Goal: Information Seeking & Learning: Understand process/instructions

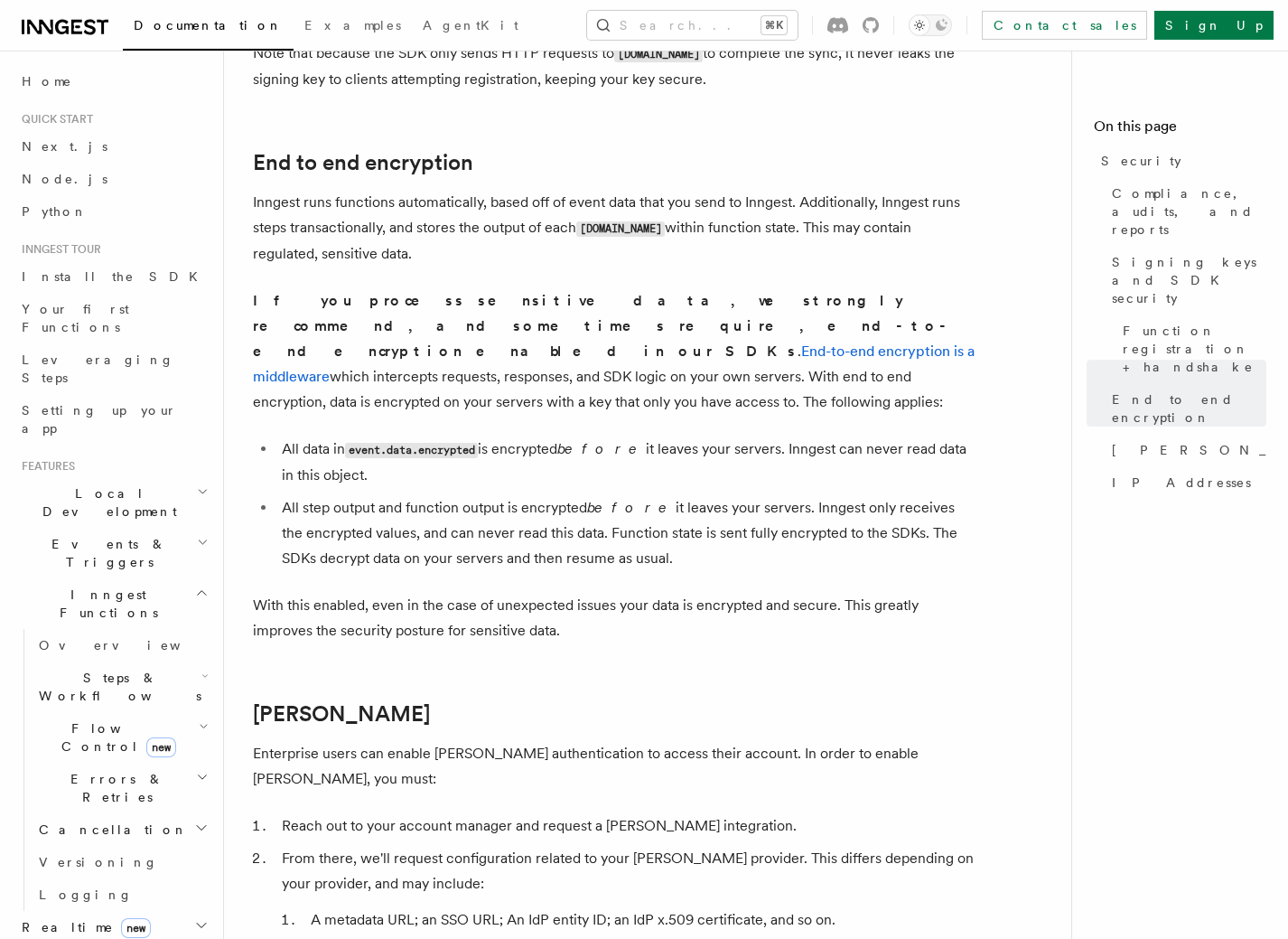
scroll to position [1351, 0]
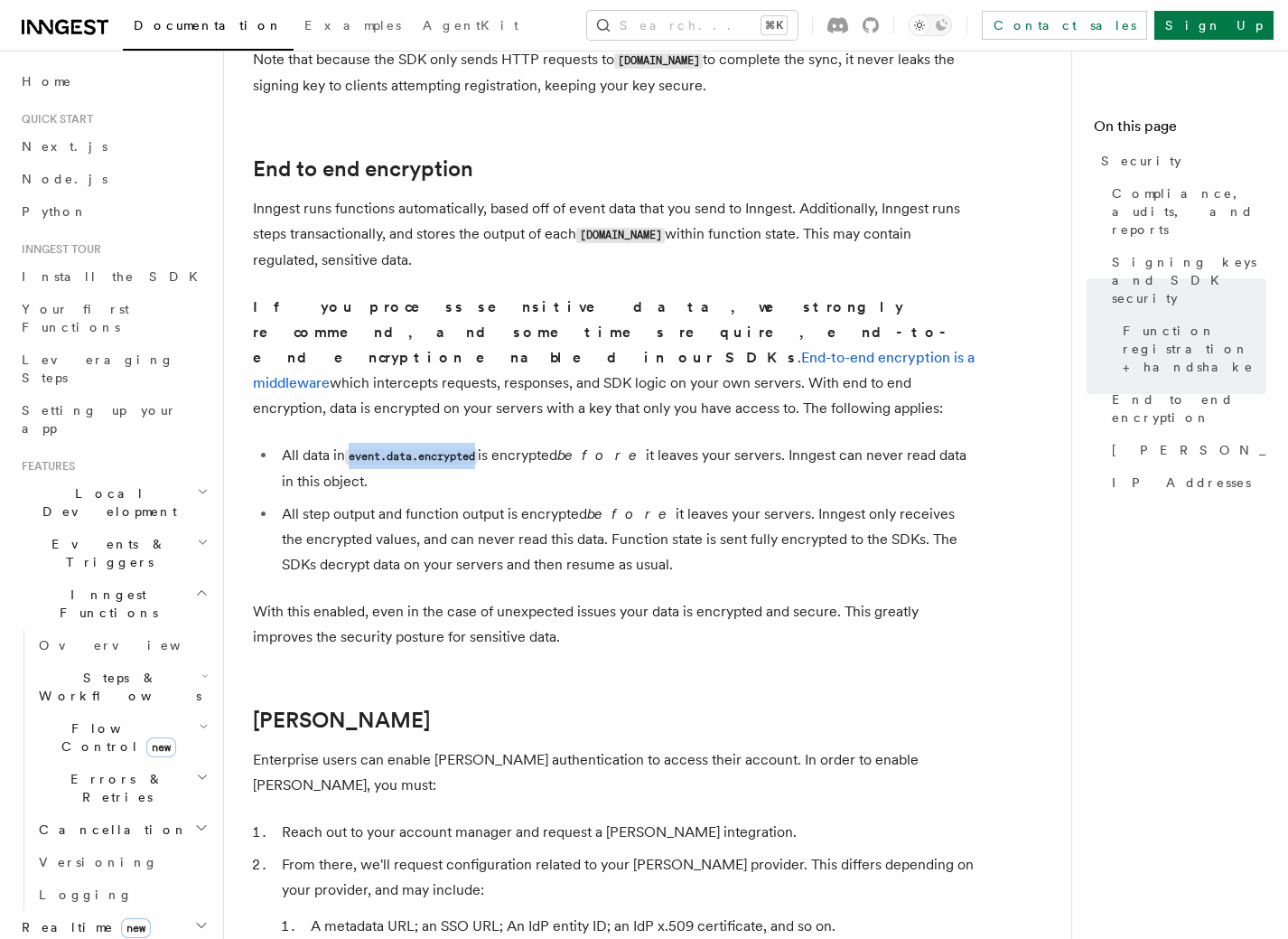
drag, startPoint x: 355, startPoint y: 410, endPoint x: 486, endPoint y: 412, distance: 131.0
click at [486, 443] on li "All data in event.data.encrypted is encrypted before it leaves your servers. In…" at bounding box center [625, 468] width 699 height 52
click at [541, 349] on link "End-to-end encryption is a middleware" at bounding box center [613, 369] width 721 height 42
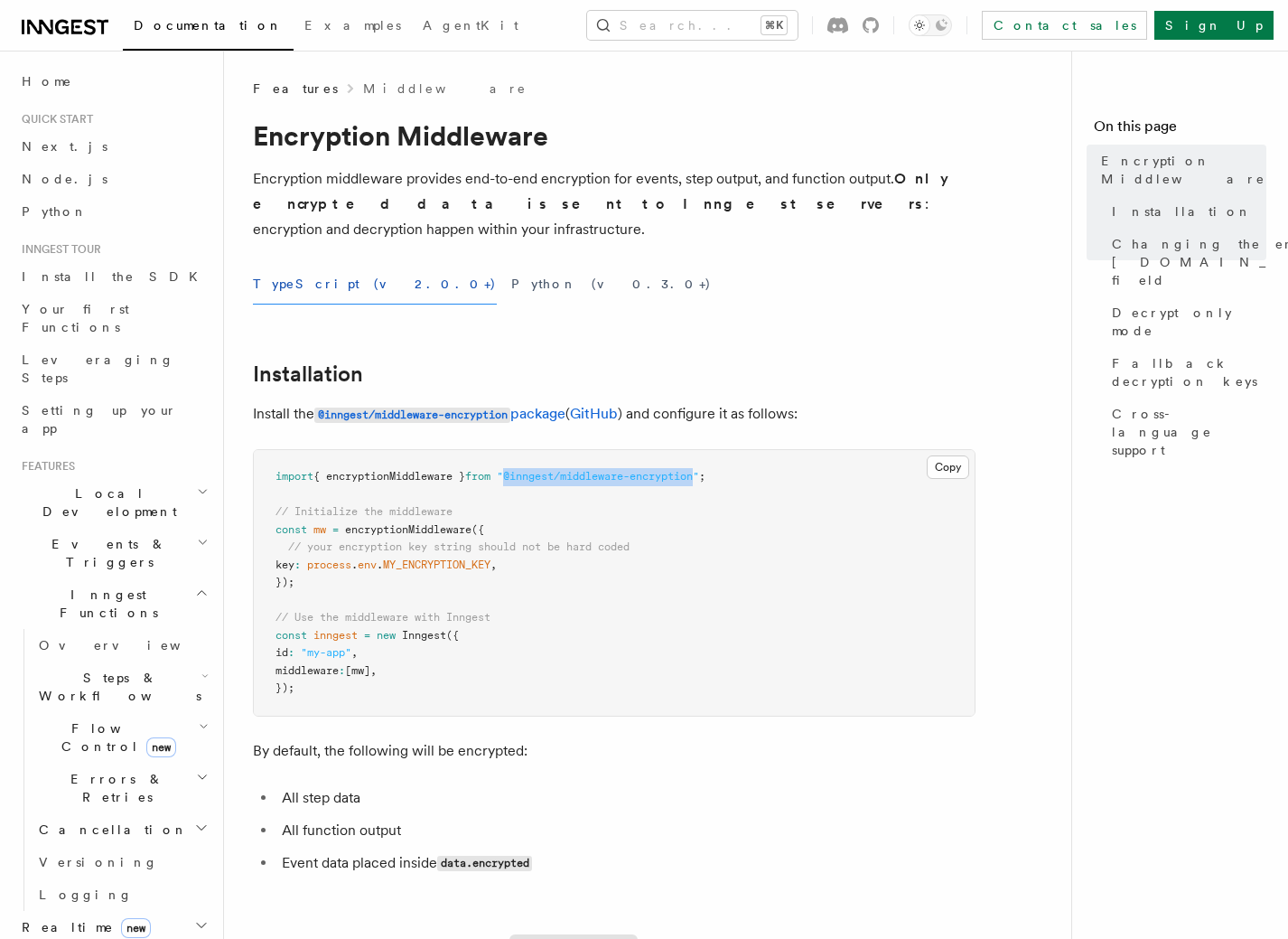
drag, startPoint x: 717, startPoint y: 455, endPoint x: 523, endPoint y: 452, distance: 194.0
click at [523, 470] on span ""@inngest/middleware-encryption"" at bounding box center [597, 476] width 203 height 13
copy span "@inngest/middleware-encryption"
click at [527, 404] on link "@inngest/middleware-encryption package" at bounding box center [439, 413] width 251 height 18
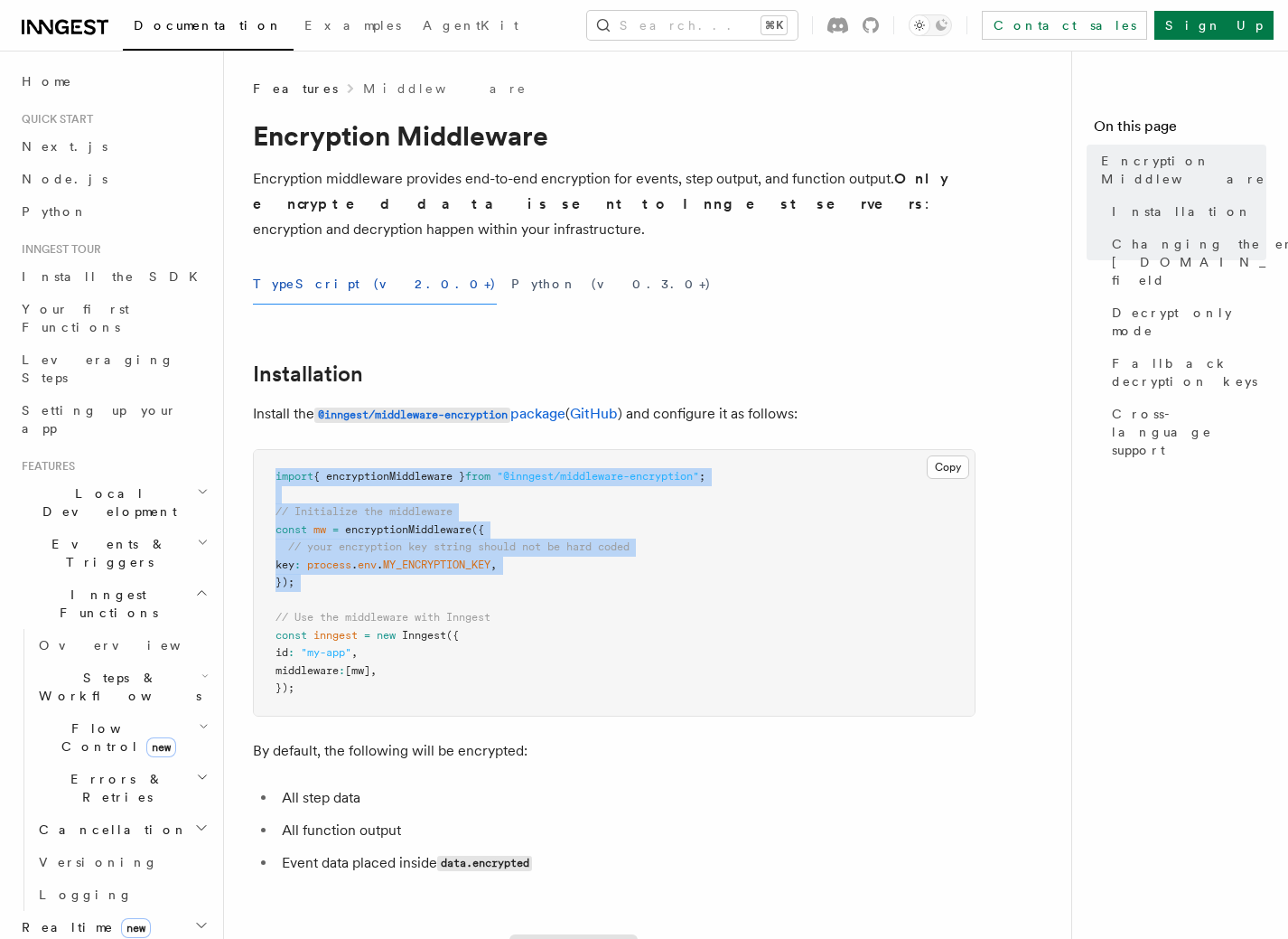
drag, startPoint x: 289, startPoint y: 546, endPoint x: 260, endPoint y: 459, distance: 91.7
click at [260, 459] on pre "import { encryptionMiddleware } from "@inngest/middleware-encryption" ; // Init…" at bounding box center [614, 582] width 720 height 265
copy code "import { encryptionMiddleware } from "@inngest/middleware-encryption" ; // Init…"
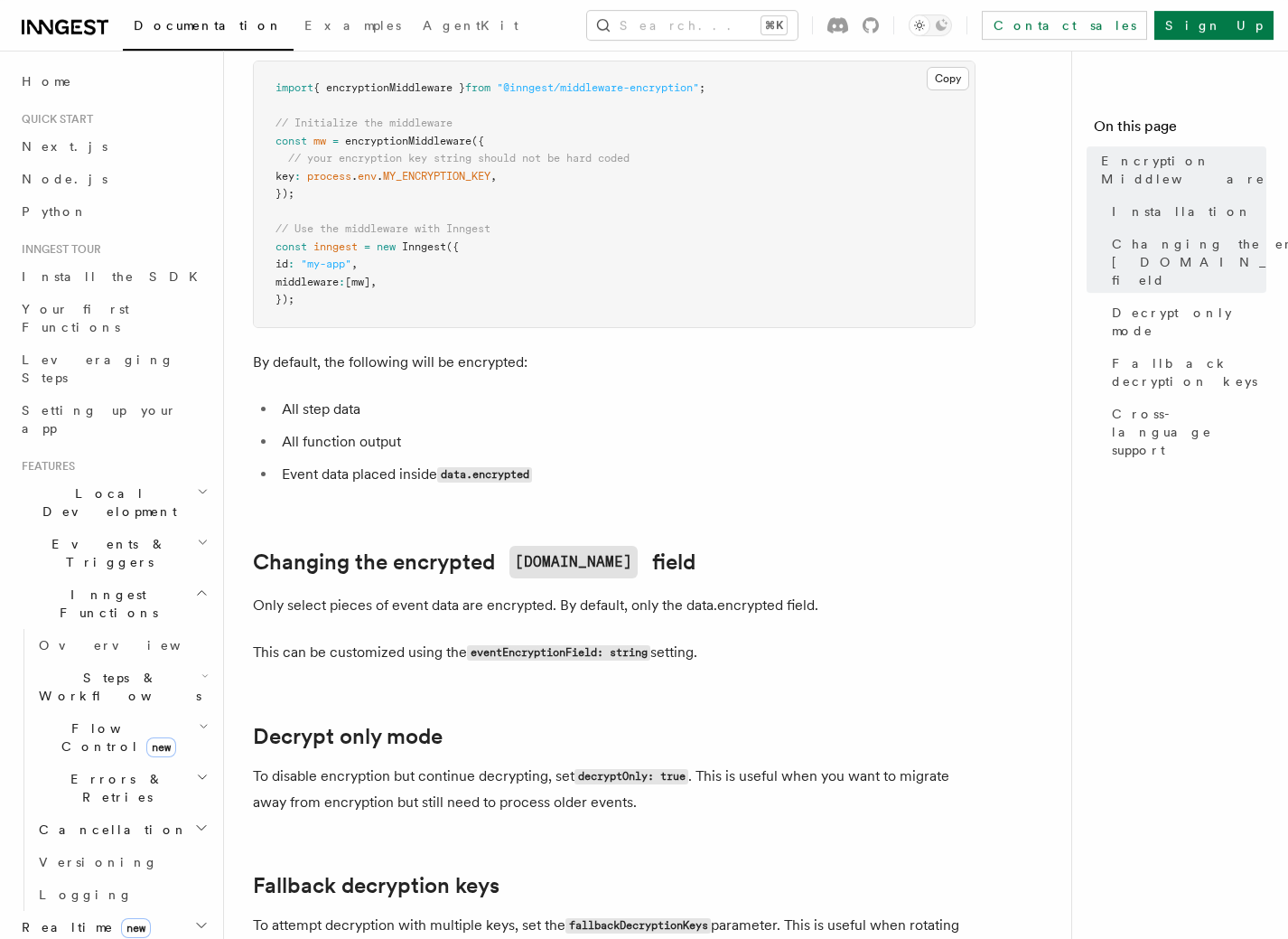
scroll to position [391, 0]
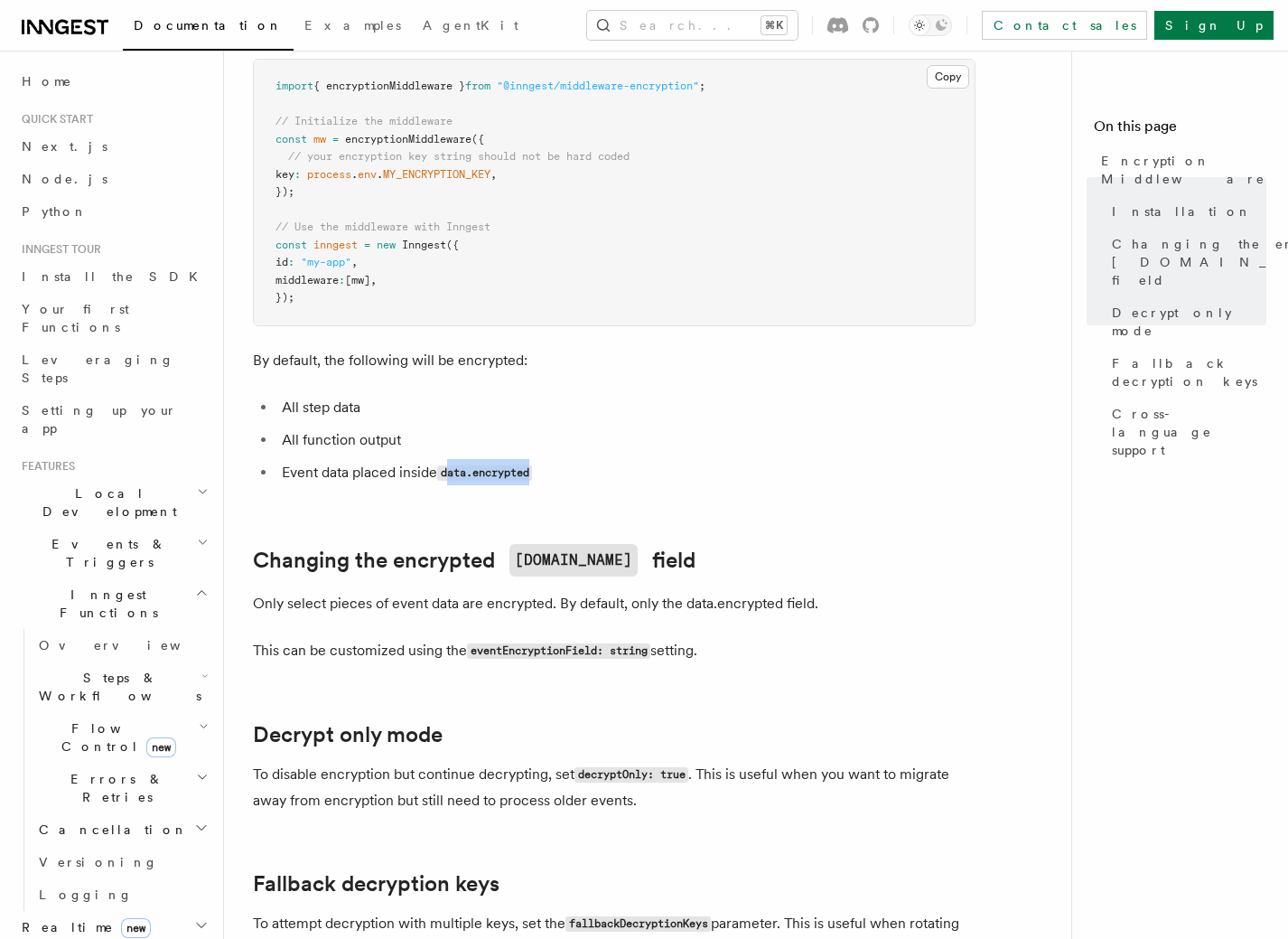
drag, startPoint x: 449, startPoint y: 449, endPoint x: 549, endPoint y: 449, distance: 100.0
click at [549, 460] on li "Event data placed inside data.encrypted" at bounding box center [625, 473] width 699 height 26
click at [779, 485] on article "Features Middleware Encryption Middleware Encryption middleware provides end-to…" at bounding box center [654, 794] width 804 height 2209
click at [519, 543] on code "event.data" at bounding box center [573, 559] width 128 height 32
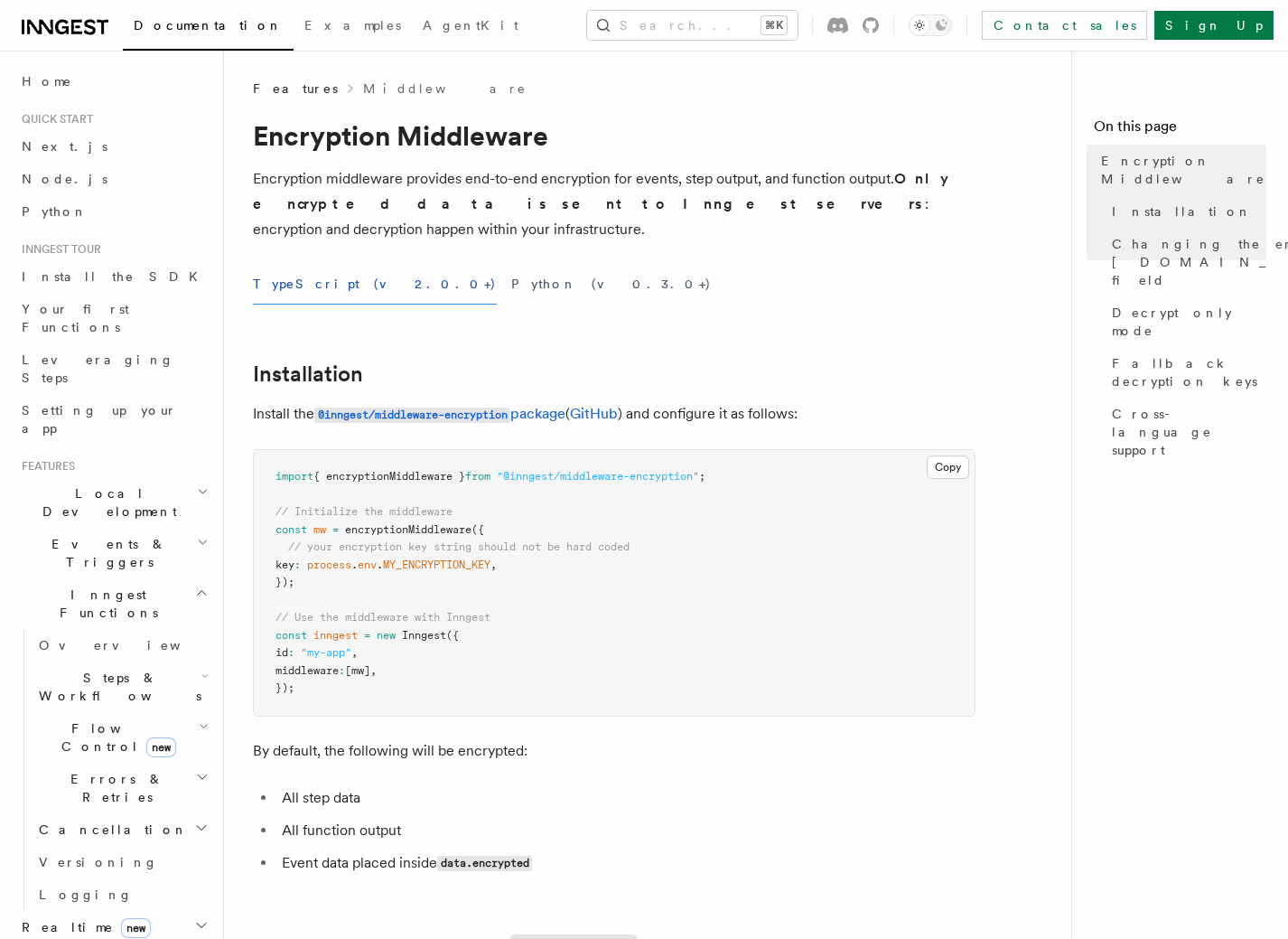
click at [589, 583] on pre "import { encryptionMiddleware } from "@inngest/middleware-encryption" ; // Init…" at bounding box center [614, 582] width 720 height 265
click at [635, 274] on div "TypeScript (v2.0.0+) Python (v0.3.0+)" at bounding box center [614, 284] width 722 height 41
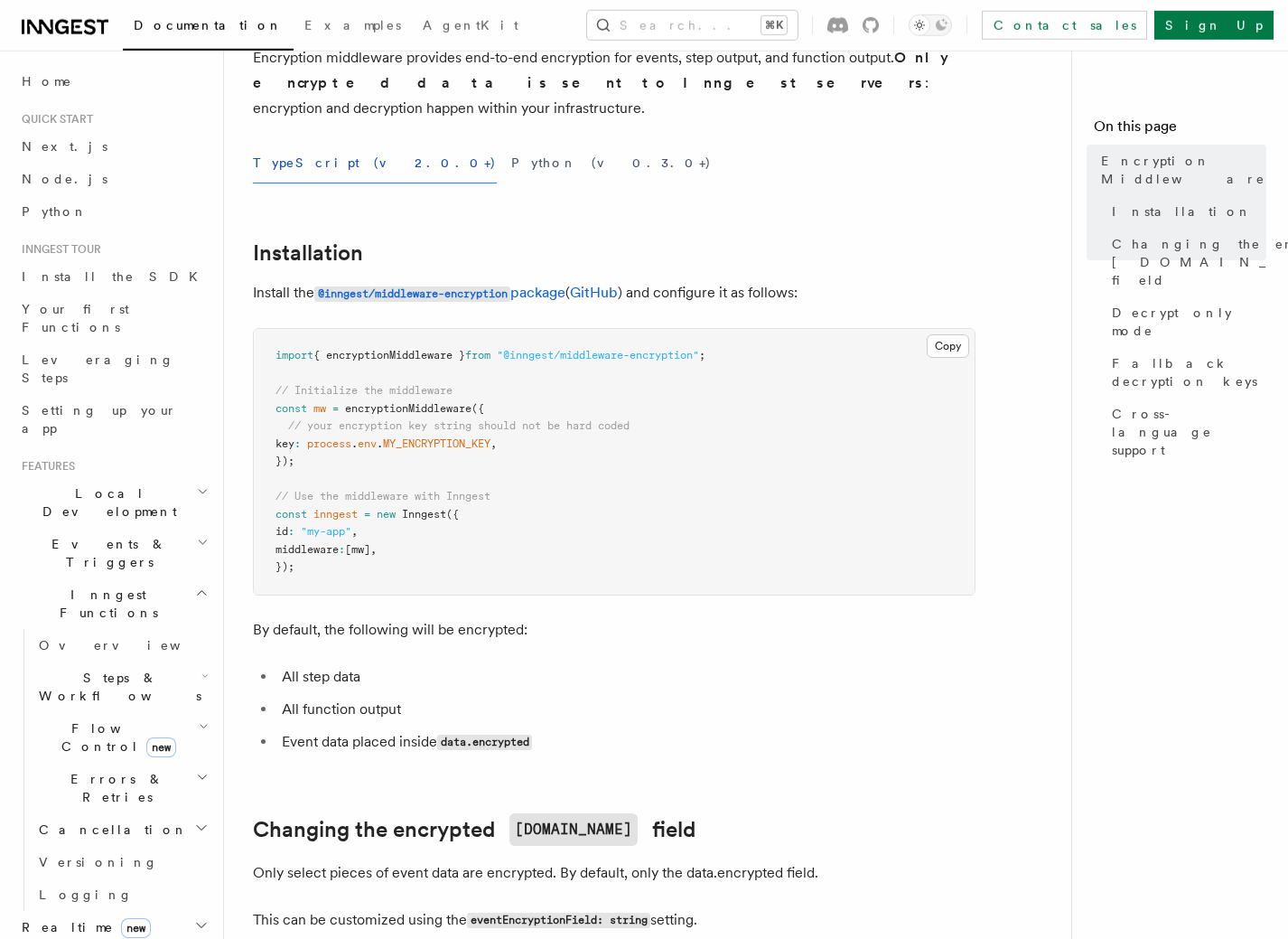
scroll to position [145, 0]
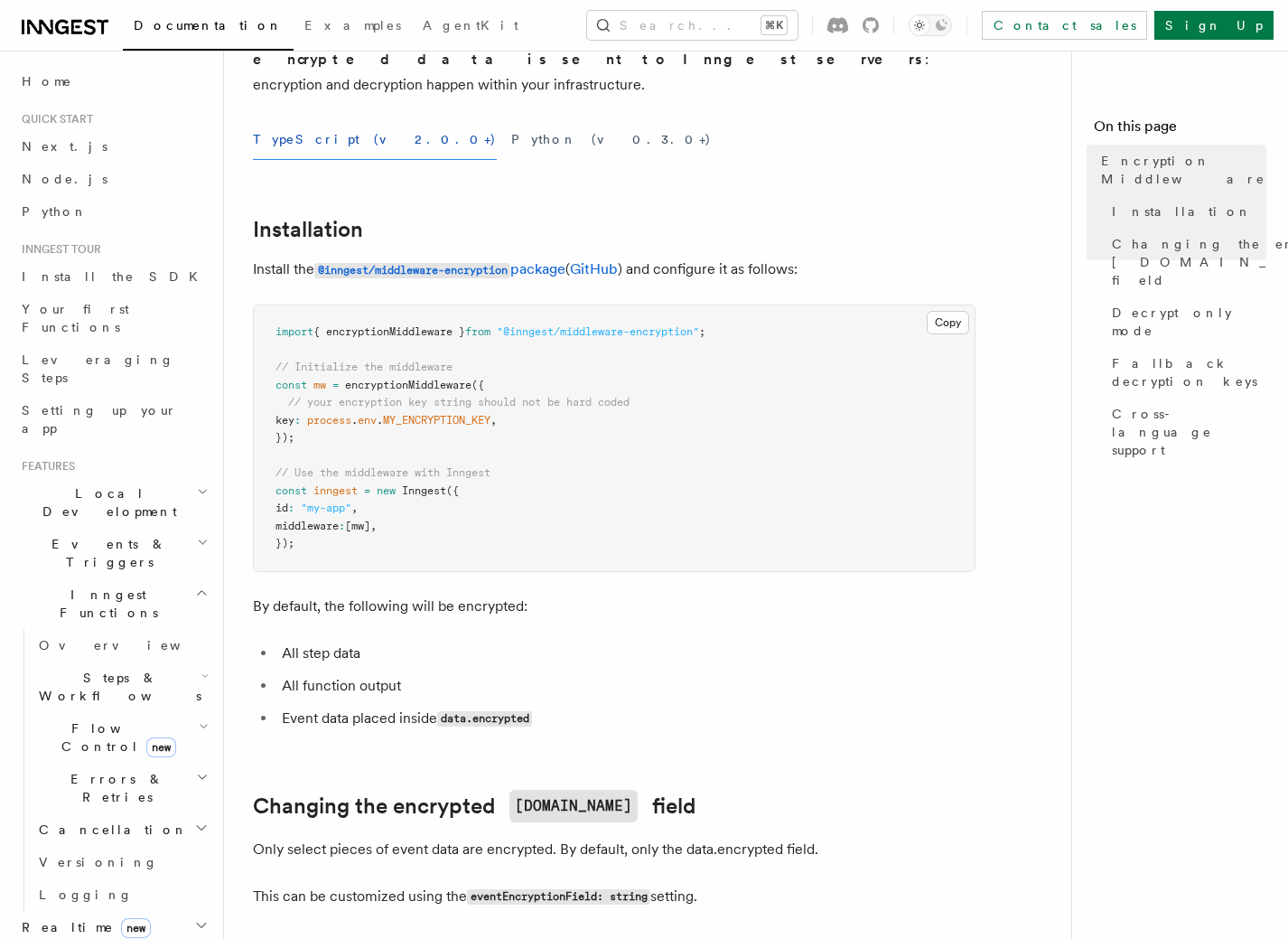
click at [474, 464] on pre "import { encryptionMiddleware } from "@inngest/middleware-encryption" ; // Init…" at bounding box center [614, 438] width 720 height 265
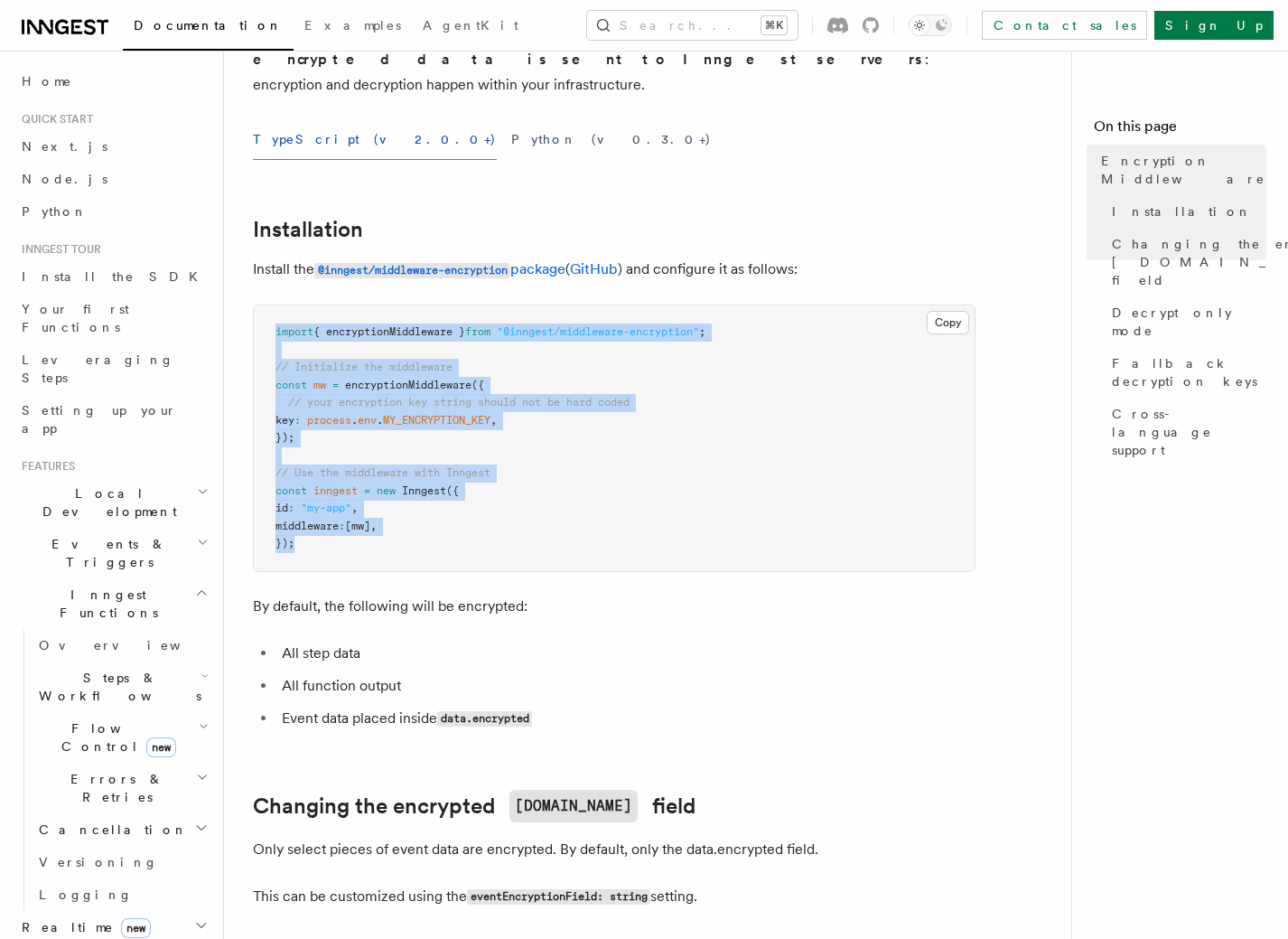
drag, startPoint x: 283, startPoint y: 451, endPoint x: 262, endPoint y: 298, distance: 154.4
click at [255, 305] on pre "import { encryptionMiddleware } from "@inngest/middleware-encryption" ; // Init…" at bounding box center [614, 438] width 720 height 265
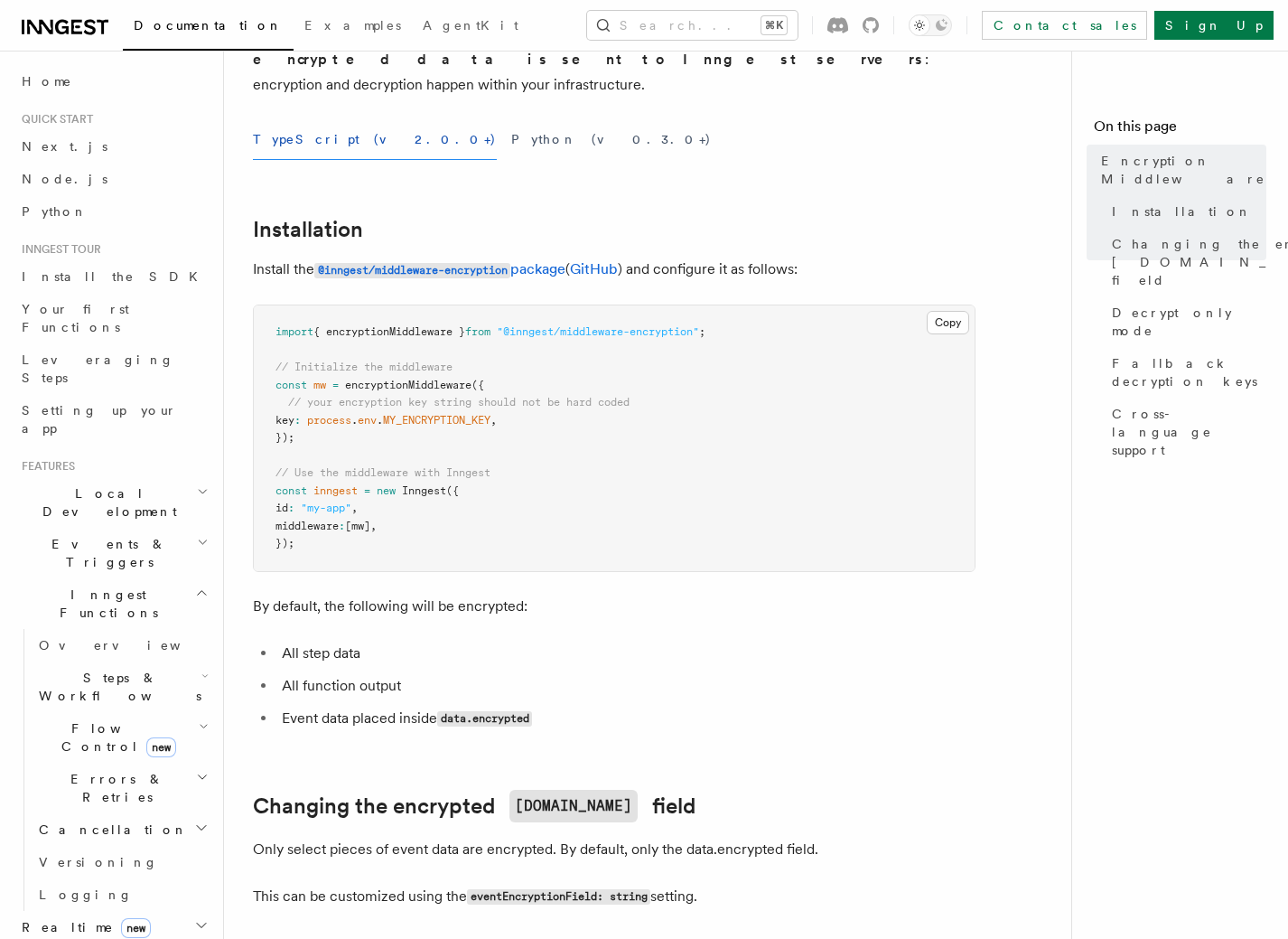
click at [746, 462] on pre "import { encryptionMiddleware } from "@inngest/middleware-encryption" ; // Init…" at bounding box center [614, 438] width 720 height 265
drag, startPoint x: 286, startPoint y: 399, endPoint x: 522, endPoint y: 391, distance: 236.1
click at [522, 391] on pre "import { encryptionMiddleware } from "@inngest/middleware-encryption" ; // Init…" at bounding box center [614, 438] width 720 height 265
click at [529, 396] on pre "import { encryptionMiddleware } from "@inngest/middleware-encryption" ; // Init…" at bounding box center [614, 438] width 720 height 265
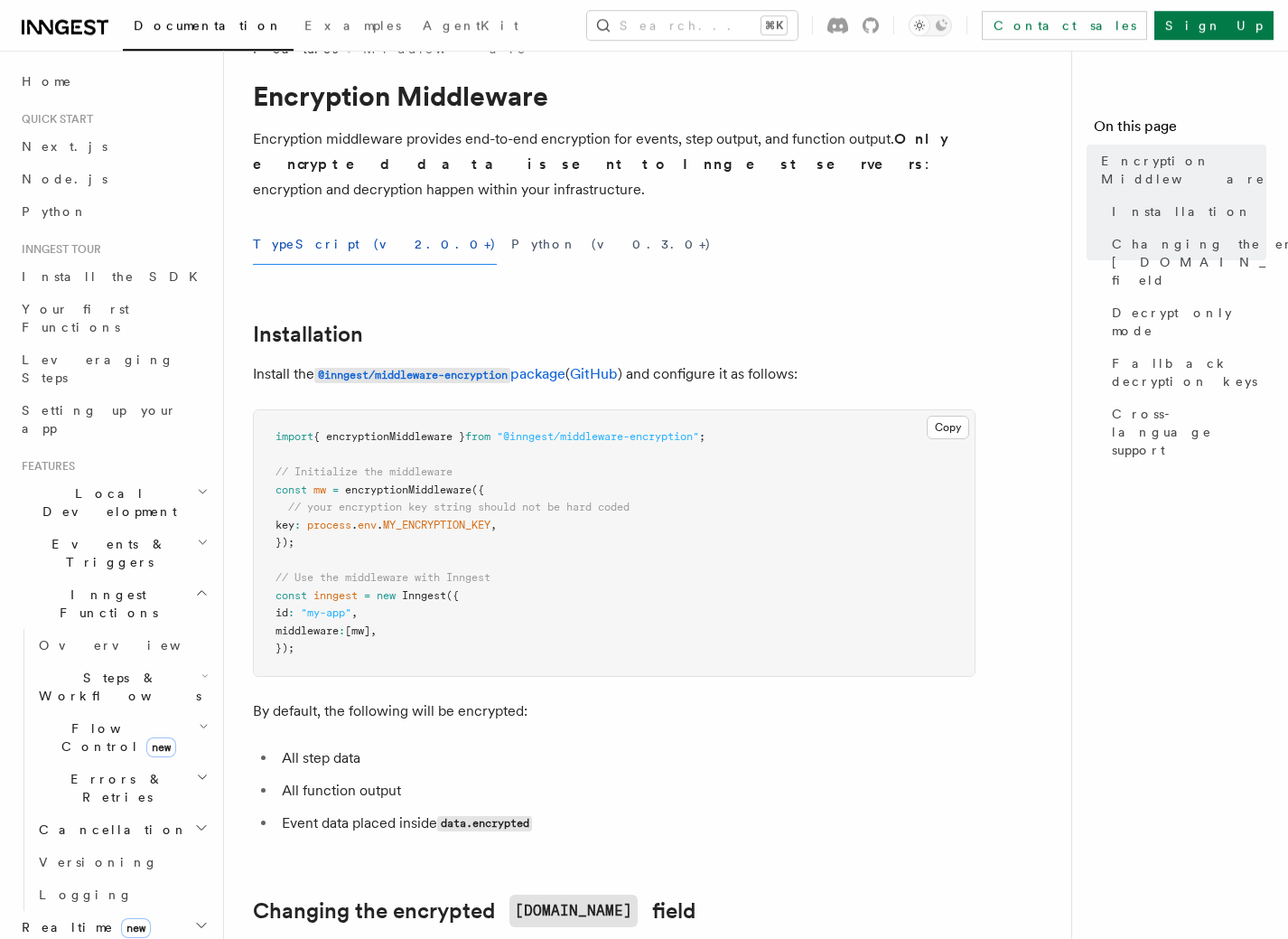
scroll to position [72, 0]
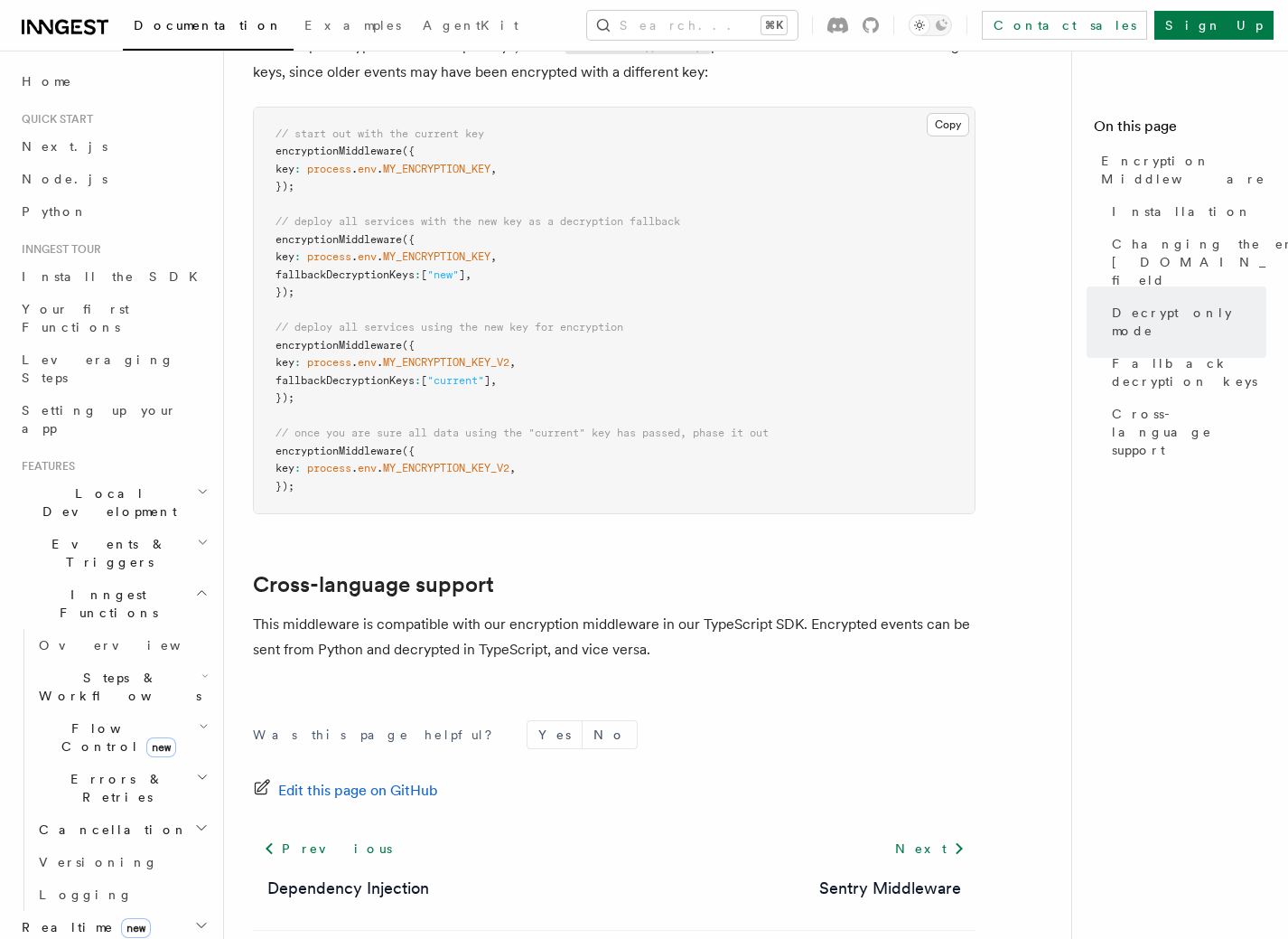
scroll to position [1327, 0]
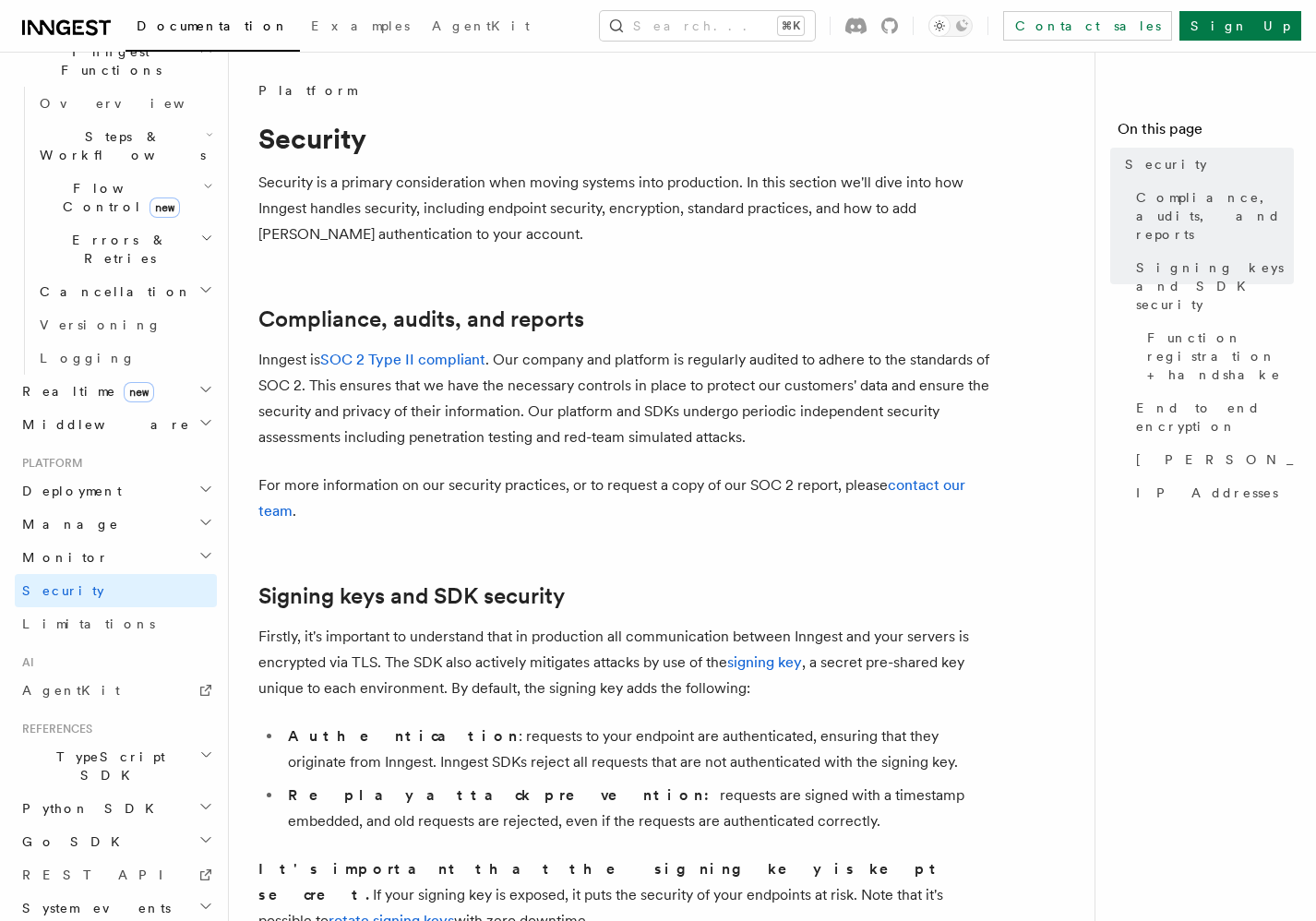
click at [757, 398] on p "Inngest is SOC 2 Type II compliant . Our company and platform is regularly audi…" at bounding box center [627, 398] width 738 height 103
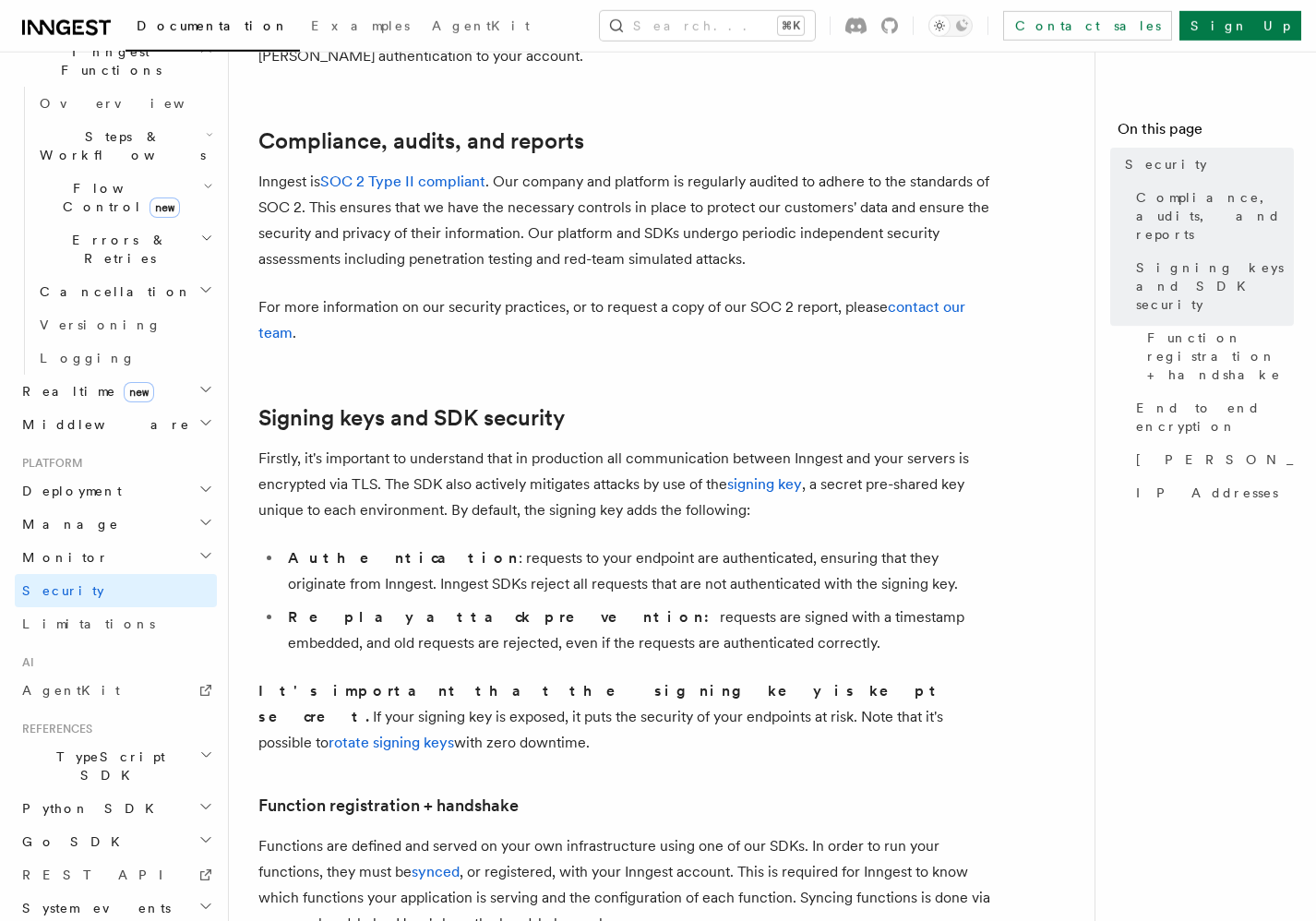
scroll to position [236, 0]
